Goal: Task Accomplishment & Management: Use online tool/utility

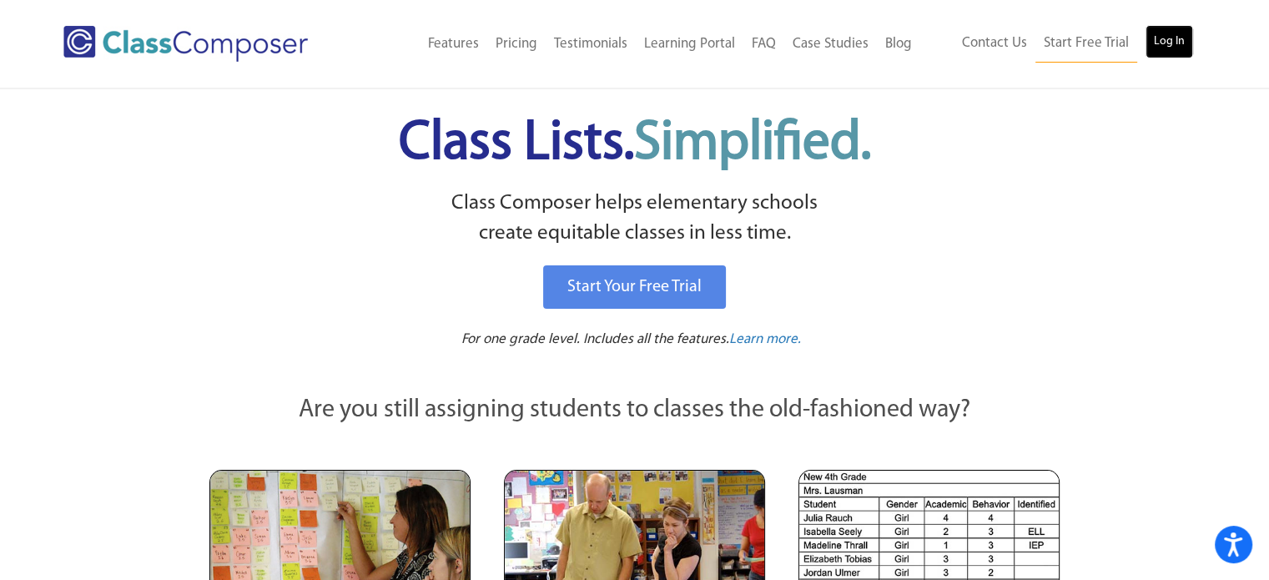
click at [1176, 42] on link "Log In" at bounding box center [1170, 41] width 48 height 33
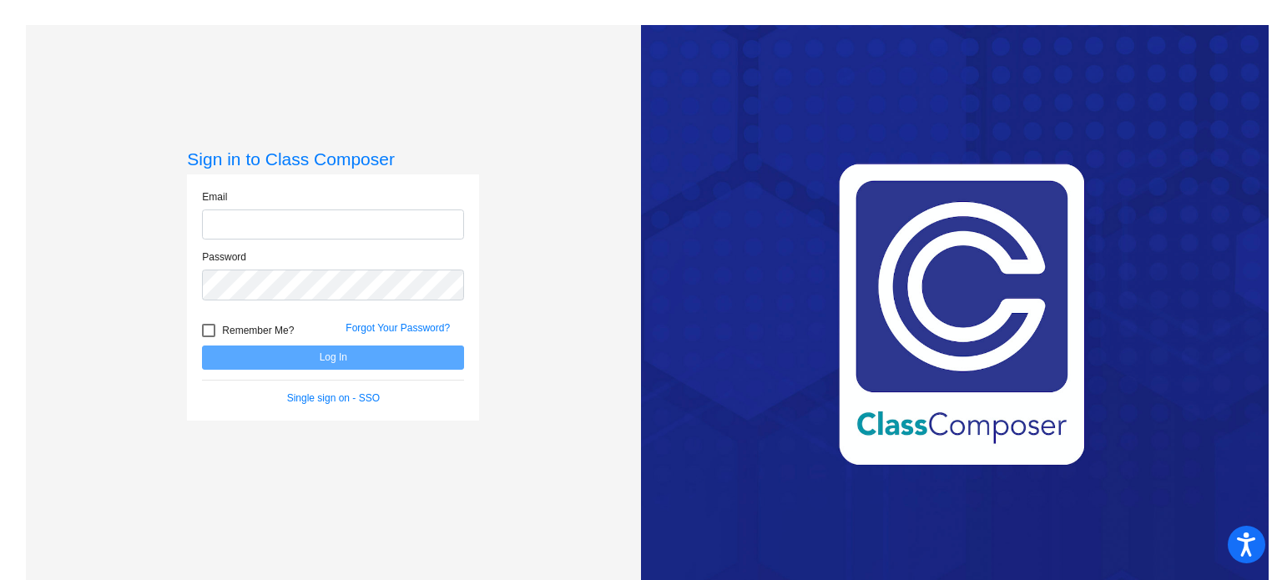
type input "cmoelter@stpeterschools.org"
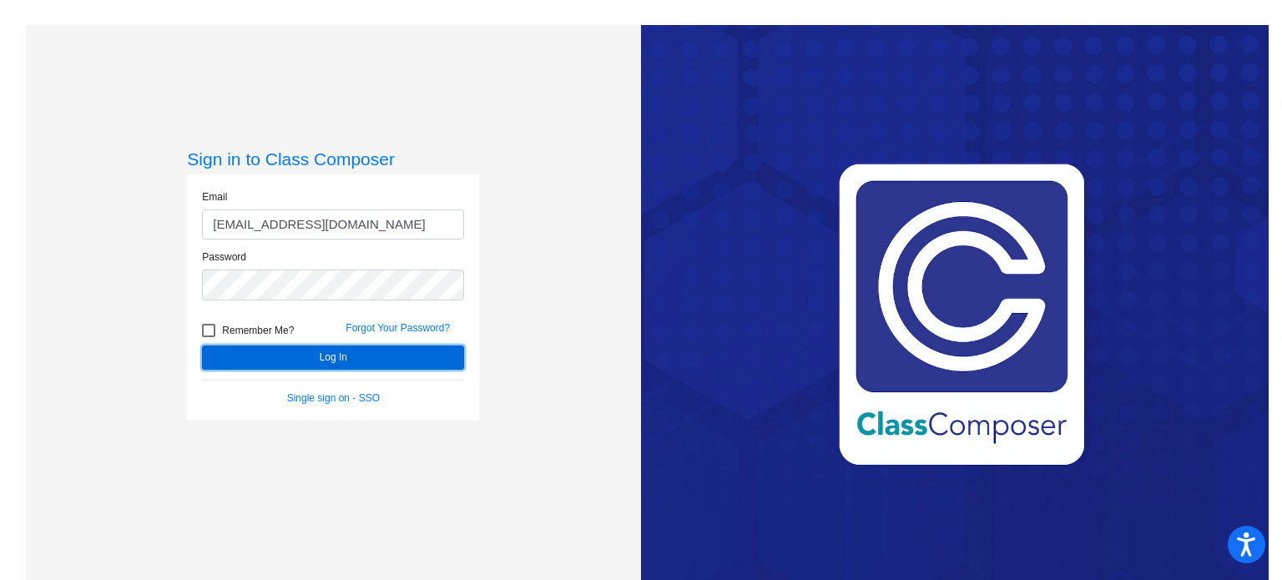
click at [382, 361] on button "Log In" at bounding box center [333, 357] width 262 height 24
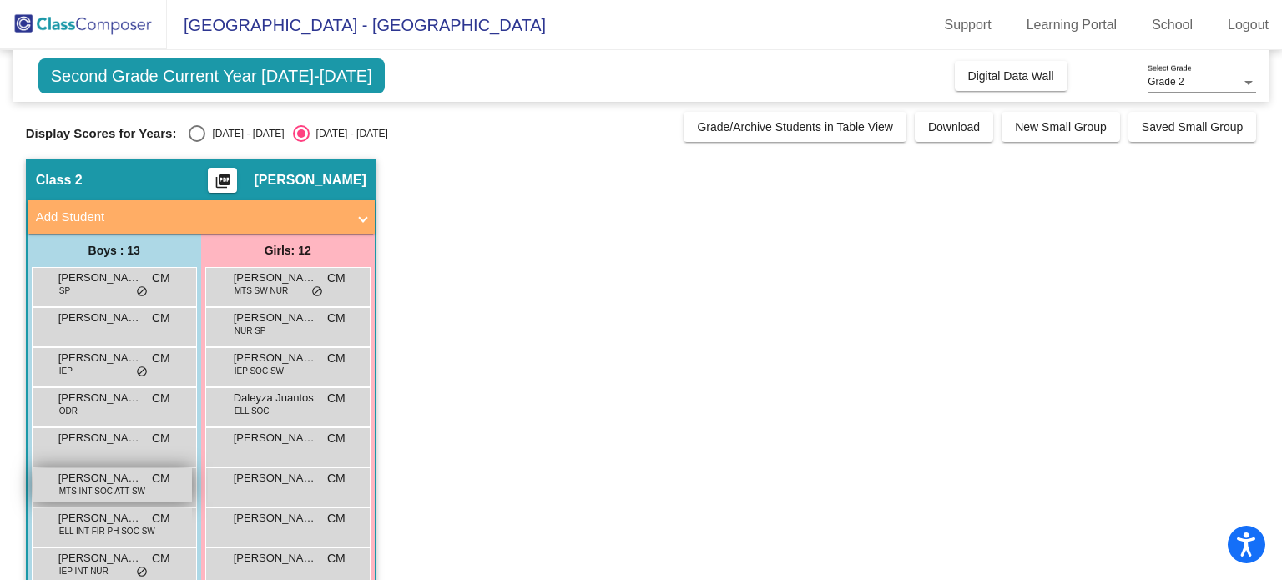
click at [97, 476] on span "Kareem Dillard" at bounding box center [99, 478] width 83 height 17
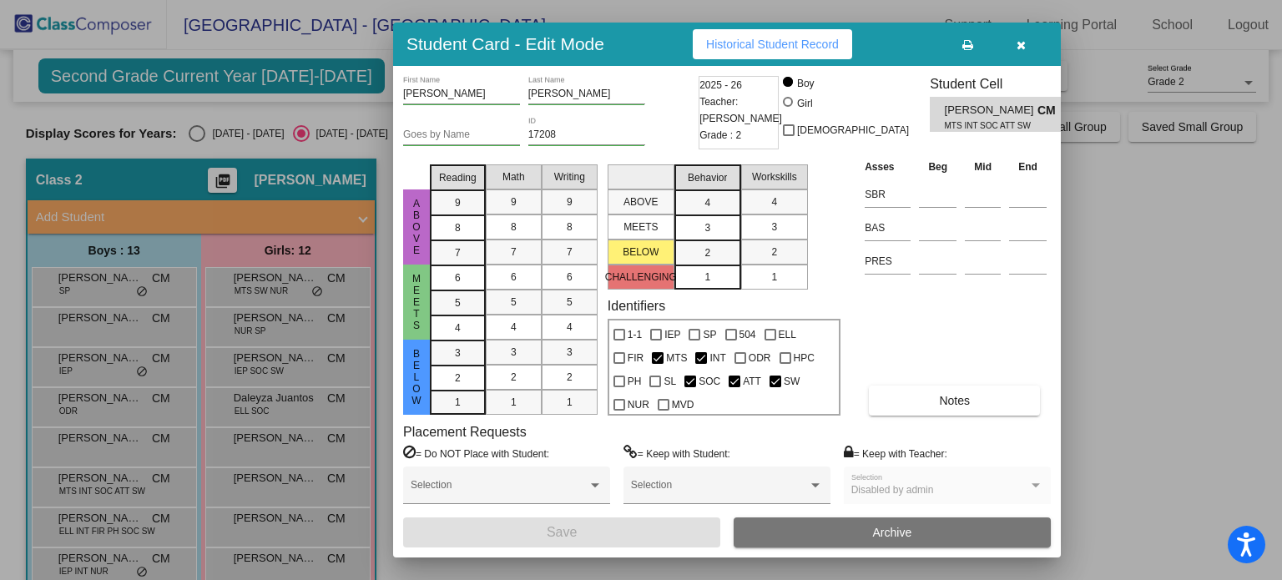
click at [1022, 40] on icon "button" at bounding box center [1020, 45] width 9 height 12
